Goal: Task Accomplishment & Management: Use online tool/utility

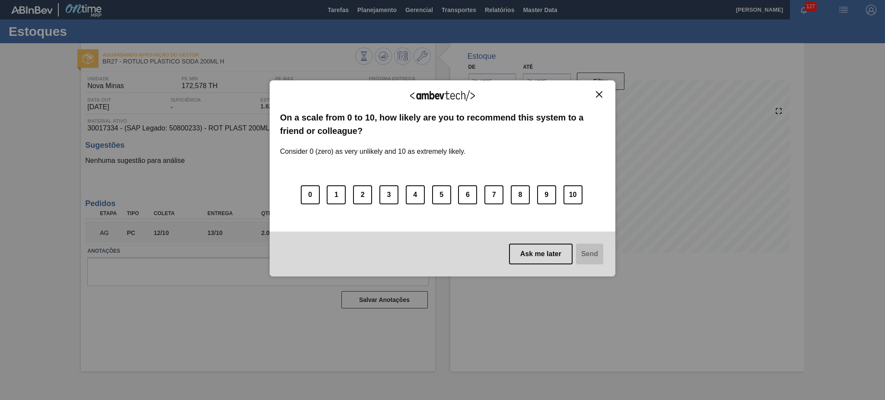
click at [595, 92] on button "Close" at bounding box center [599, 94] width 12 height 7
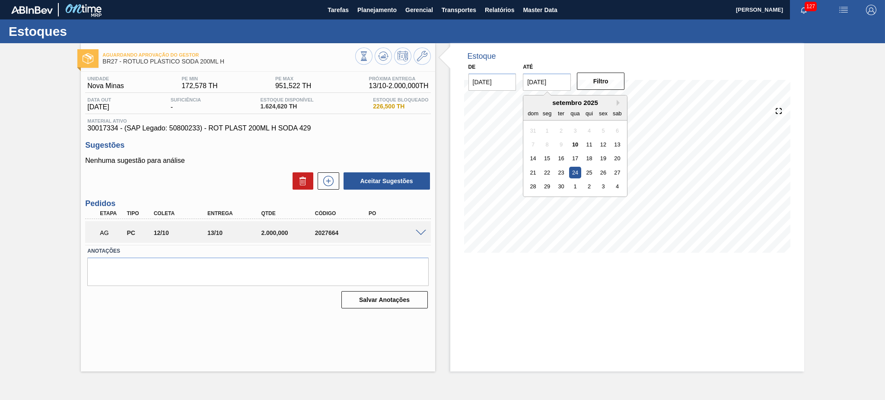
click at [546, 81] on input "[DATE]" at bounding box center [547, 81] width 48 height 17
click at [619, 104] on button "Next Month" at bounding box center [620, 103] width 6 height 6
click at [565, 186] on div "30" at bounding box center [561, 187] width 12 height 12
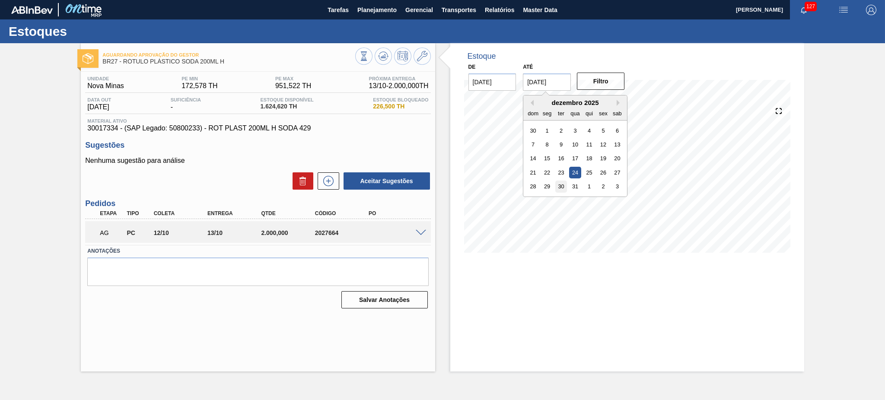
type input "[DATE]"
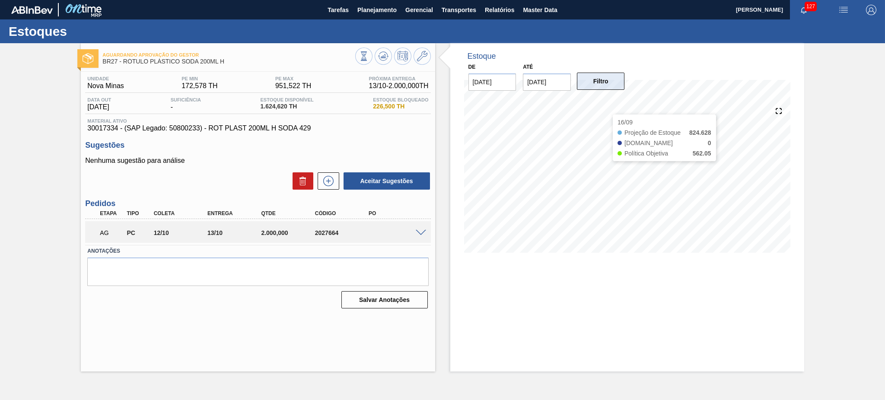
click at [604, 85] on button "Filtro" at bounding box center [601, 81] width 48 height 17
click at [424, 230] on span at bounding box center [421, 233] width 10 height 6
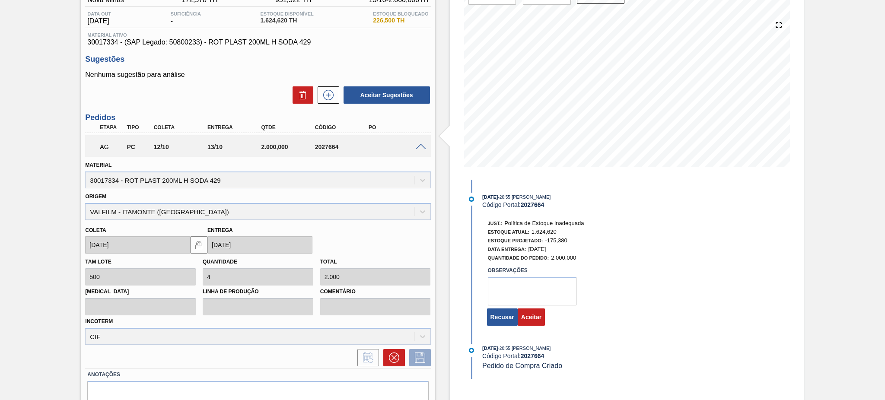
scroll to position [123, 0]
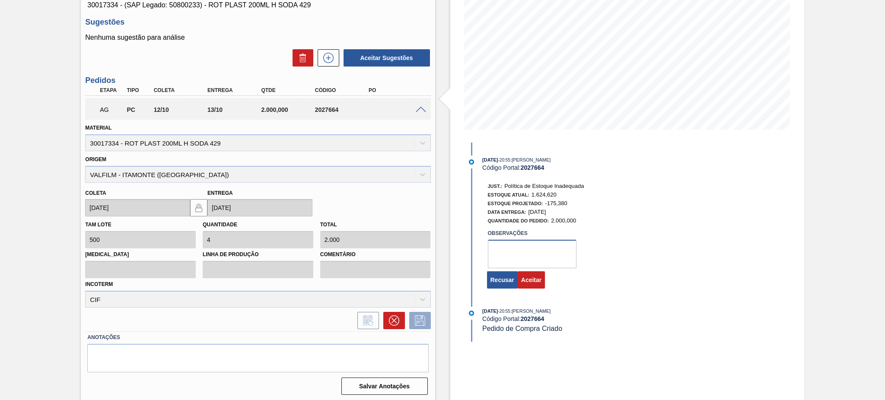
click at [515, 257] on textarea at bounding box center [532, 254] width 89 height 29
type textarea "l"
type textarea "OK lote de produção consome metade do estqoue"
click at [533, 285] on button "Aceitar" at bounding box center [531, 279] width 27 height 17
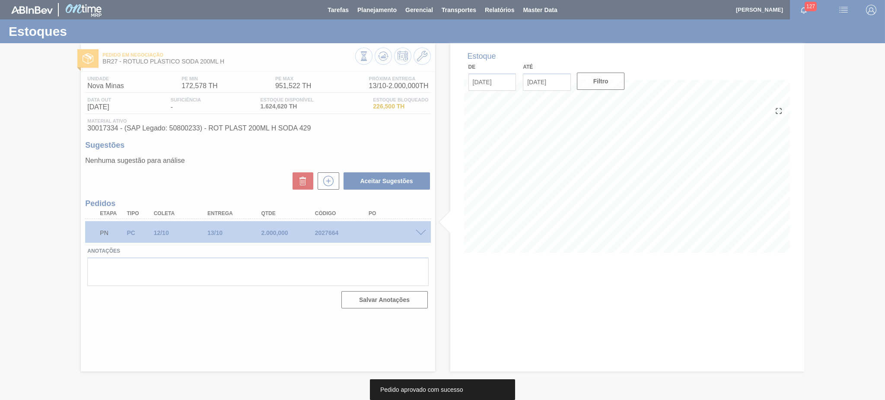
scroll to position [0, 0]
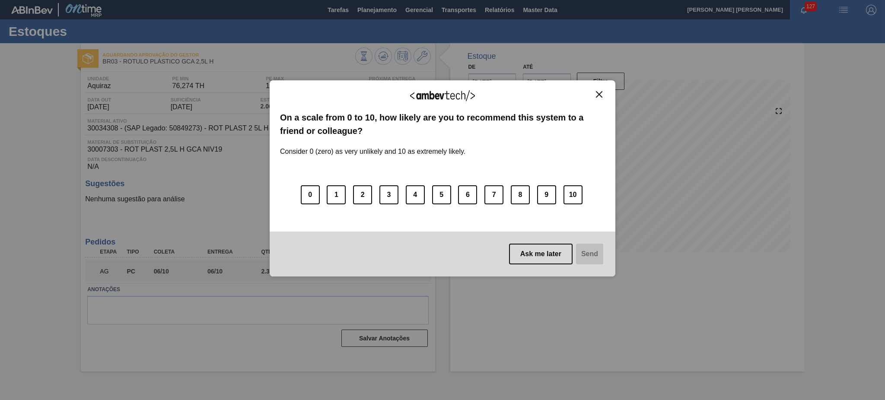
click at [598, 92] on img "Close" at bounding box center [599, 94] width 6 height 6
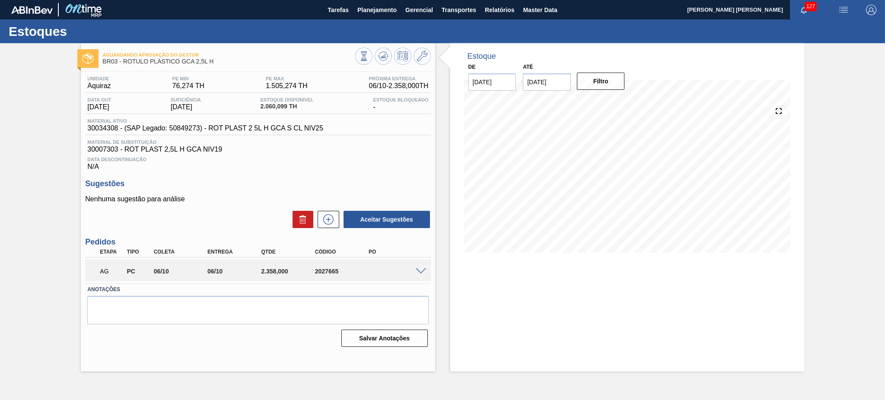
click at [418, 269] on span at bounding box center [421, 271] width 10 height 6
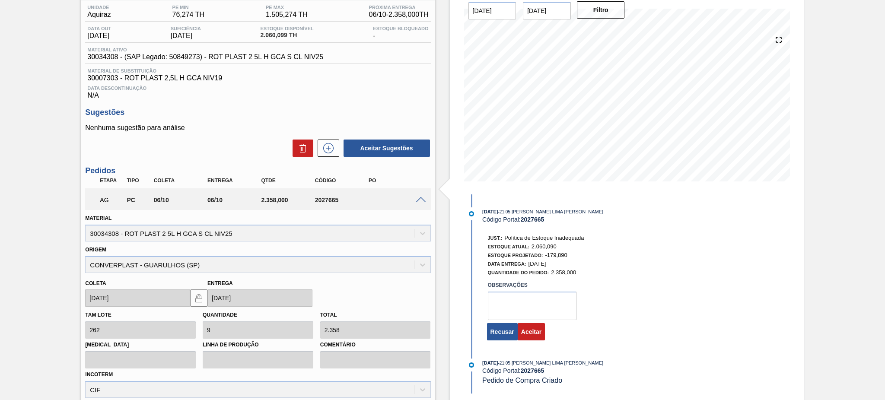
scroll to position [115, 0]
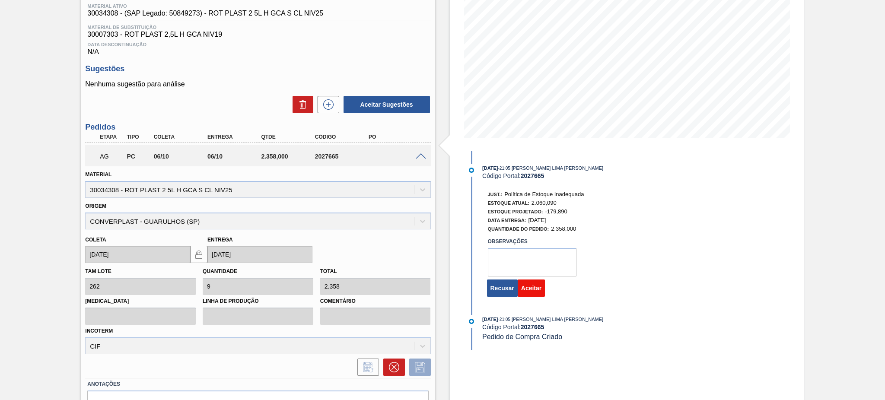
click at [529, 295] on button "Aceitar" at bounding box center [531, 288] width 27 height 17
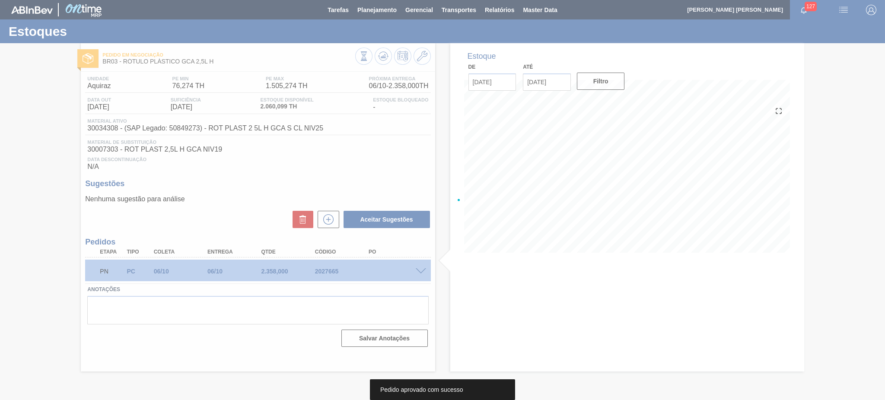
scroll to position [0, 0]
